Goal: Find specific page/section: Find specific page/section

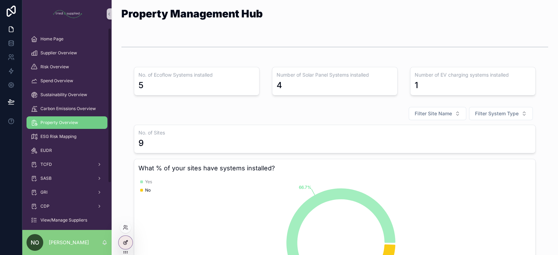
click at [124, 244] on icon at bounding box center [124, 243] width 3 height 3
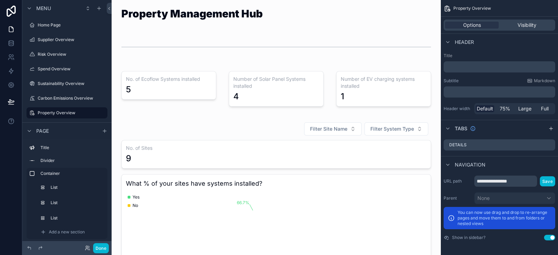
scroll to position [319, 0]
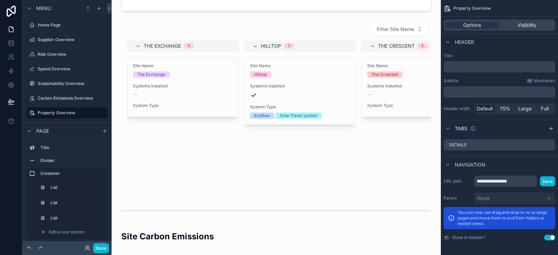
click at [349, 159] on div "scrollable content" at bounding box center [276, 107] width 318 height 174
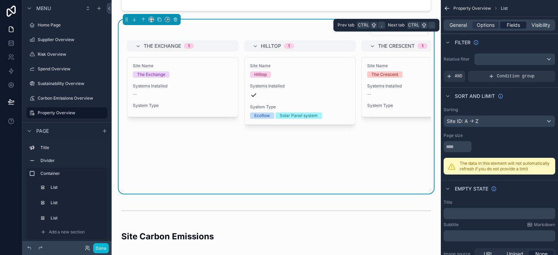
click at [512, 23] on span "Fields" at bounding box center [512, 25] width 13 height 7
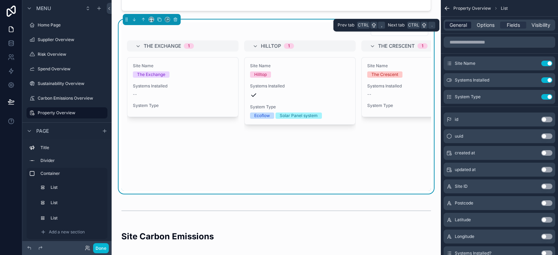
click at [450, 23] on span "General" at bounding box center [457, 25] width 17 height 7
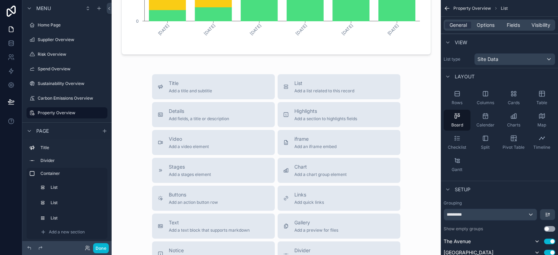
scroll to position [2666, 0]
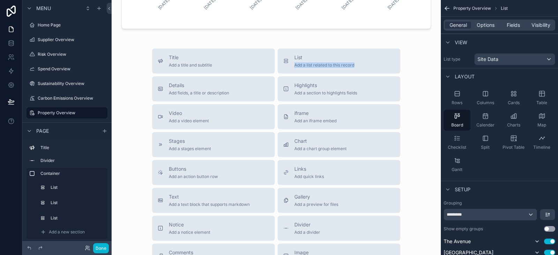
click at [408, 70] on div "Title Add a title and subtitle List Add a list related to this record Details A…" at bounding box center [276, 172] width 318 height 248
click at [457, 162] on icon "scrollable content" at bounding box center [458, 162] width 2 height 1
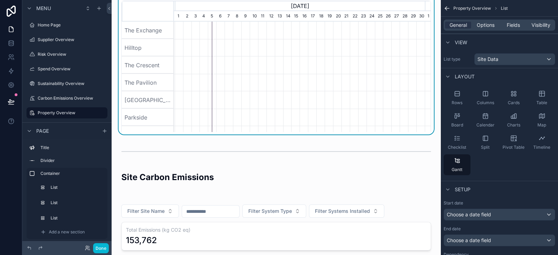
scroll to position [375, 0]
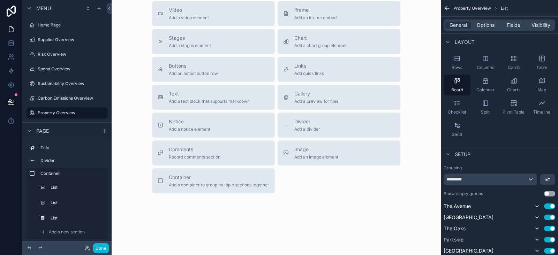
scroll to position [2783, 0]
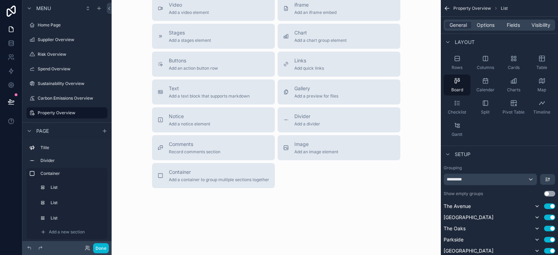
click at [376, 31] on div "Chart Add a chart group element" at bounding box center [339, 36] width 112 height 14
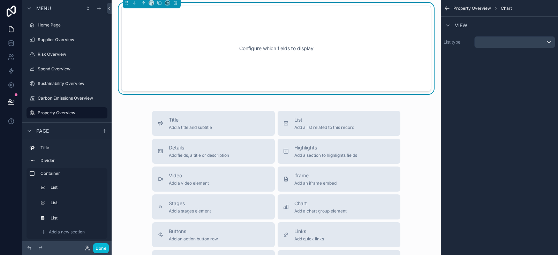
scroll to position [2629, 0]
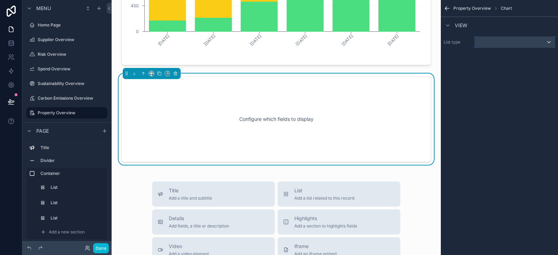
click at [497, 43] on div "scrollable content" at bounding box center [514, 42] width 80 height 11
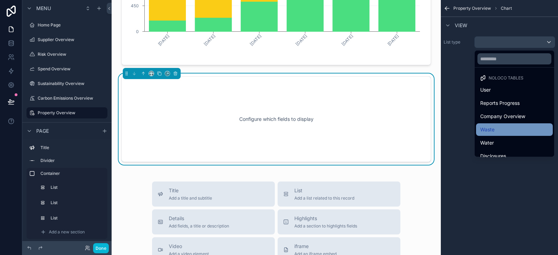
click at [498, 132] on div "Waste" at bounding box center [514, 129] width 68 height 8
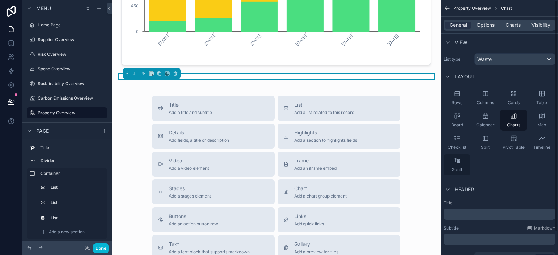
scroll to position [26, 0]
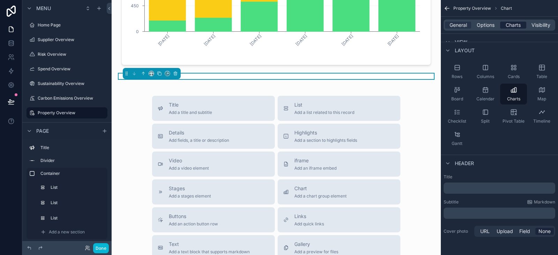
click at [517, 26] on span "Charts" at bounding box center [512, 25] width 15 height 7
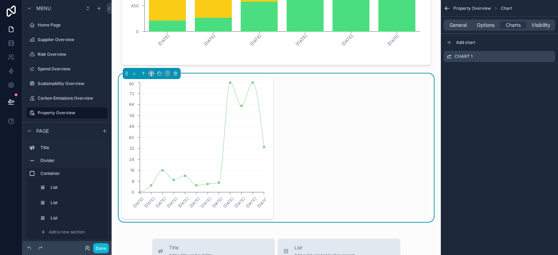
scroll to position [0, 0]
click at [552, 56] on div "Chart 1" at bounding box center [499, 56] width 112 height 11
click at [549, 57] on icon "scrollable content" at bounding box center [550, 55] width 3 height 3
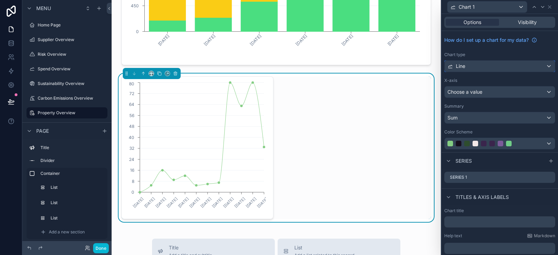
click at [517, 66] on div "Line" at bounding box center [499, 66] width 110 height 11
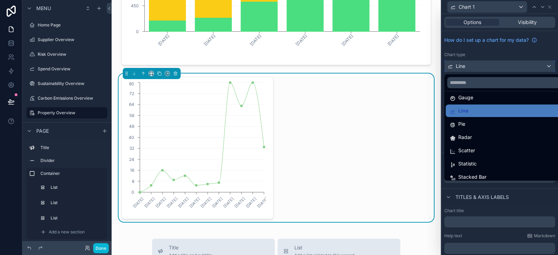
scroll to position [49, 0]
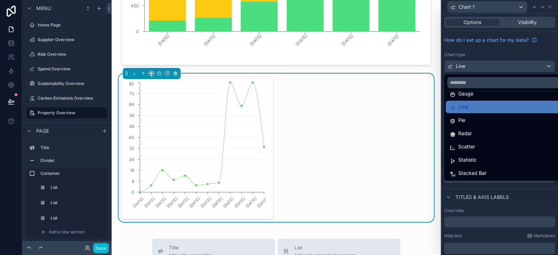
drag, startPoint x: 177, startPoint y: 86, endPoint x: 175, endPoint y: 83, distance: 4.3
click at [177, 79] on div "scrollable content" at bounding box center [152, 73] width 58 height 11
click at [175, 76] on icon "scrollable content" at bounding box center [175, 73] width 5 height 5
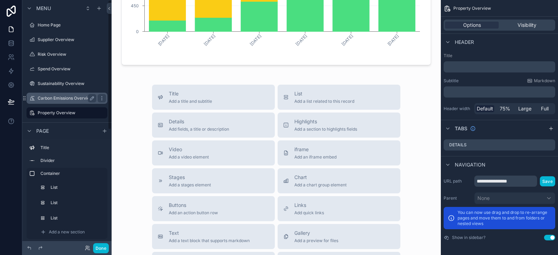
click at [71, 97] on label "Carbon Emissions Overview" at bounding box center [66, 99] width 56 height 6
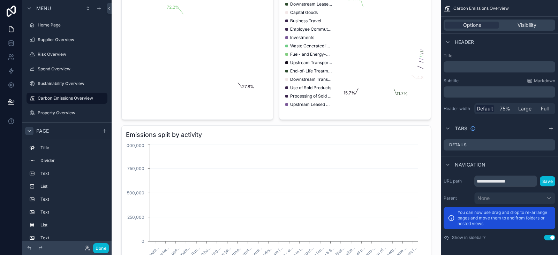
scroll to position [1832, 0]
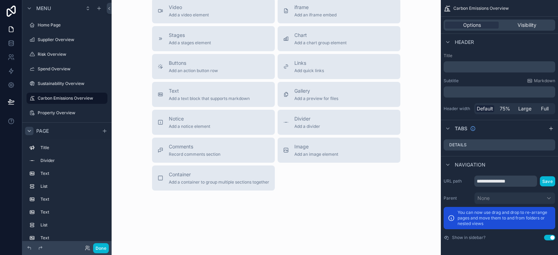
click at [30, 131] on icon "scrollable content" at bounding box center [29, 130] width 3 height 1
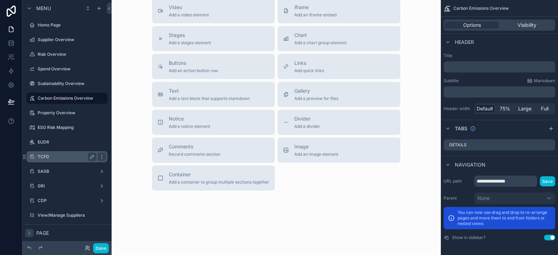
click at [70, 153] on div "TCFD" at bounding box center [67, 157] width 59 height 8
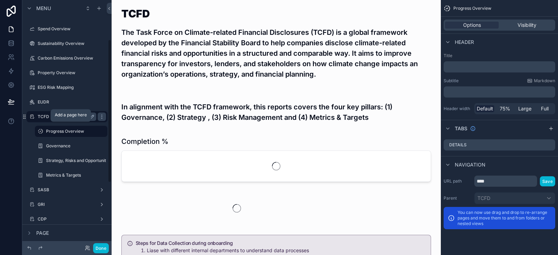
scroll to position [71, 0]
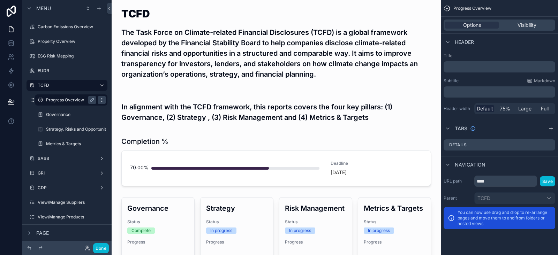
click at [101, 98] on icon "scrollable content" at bounding box center [102, 100] width 6 height 6
click at [101, 146] on icon "scrollable content" at bounding box center [102, 144] width 6 height 6
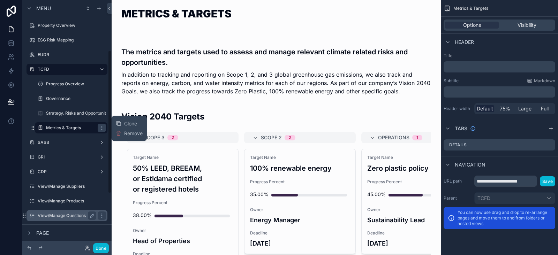
scroll to position [87, 0]
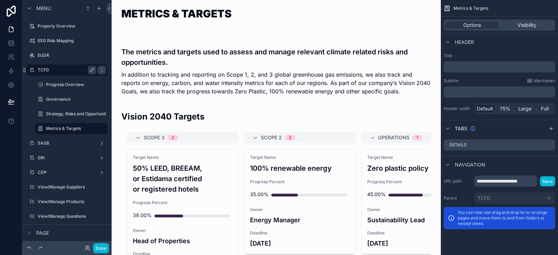
click at [54, 67] on label "TCFD" at bounding box center [66, 70] width 56 height 6
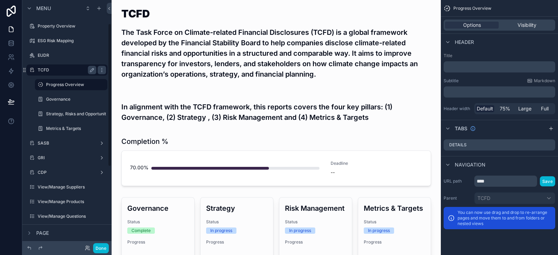
scroll to position [40, 0]
